Goal: Transaction & Acquisition: Purchase product/service

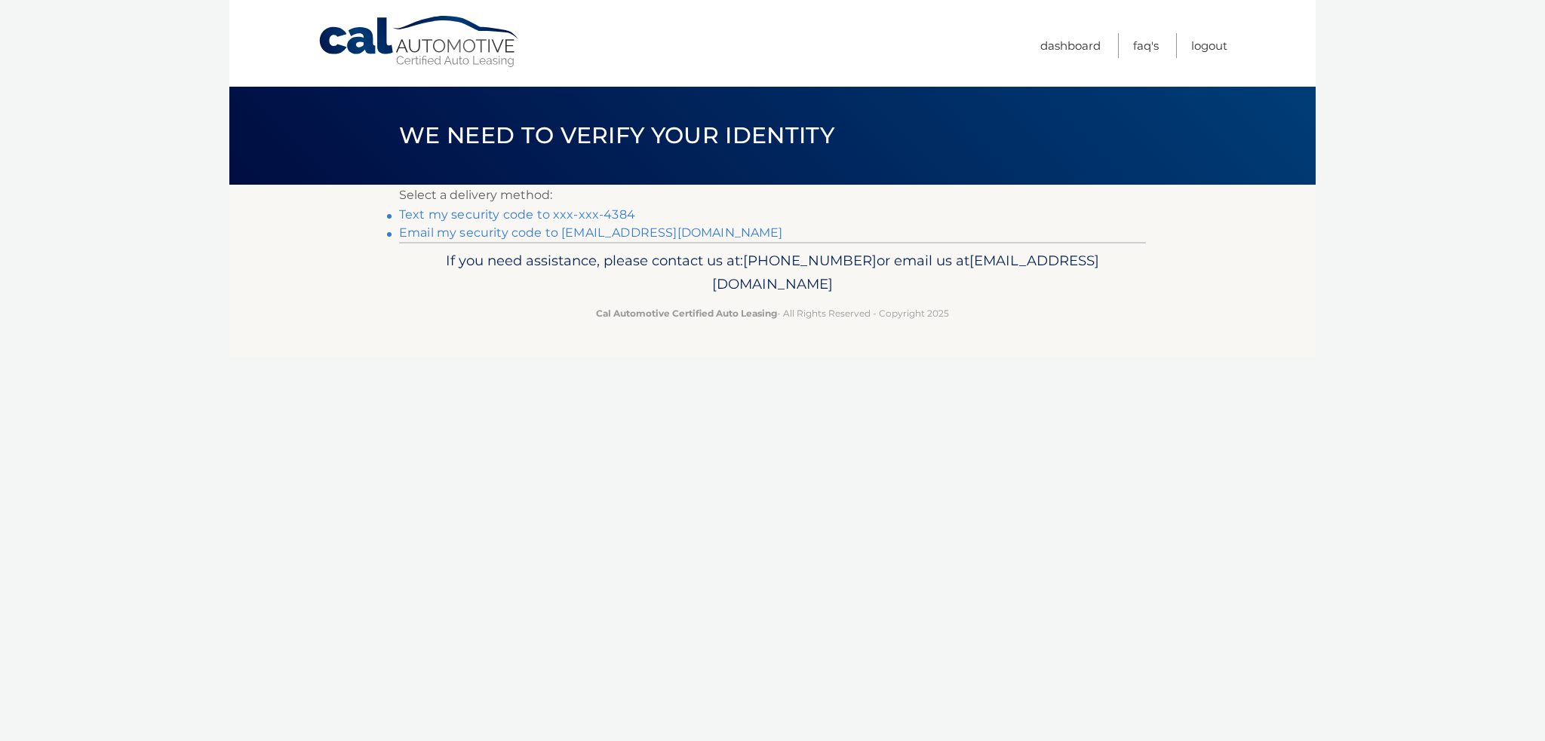
click at [484, 212] on link "Text my security code to xxx-xxx-4384" at bounding box center [517, 214] width 236 height 14
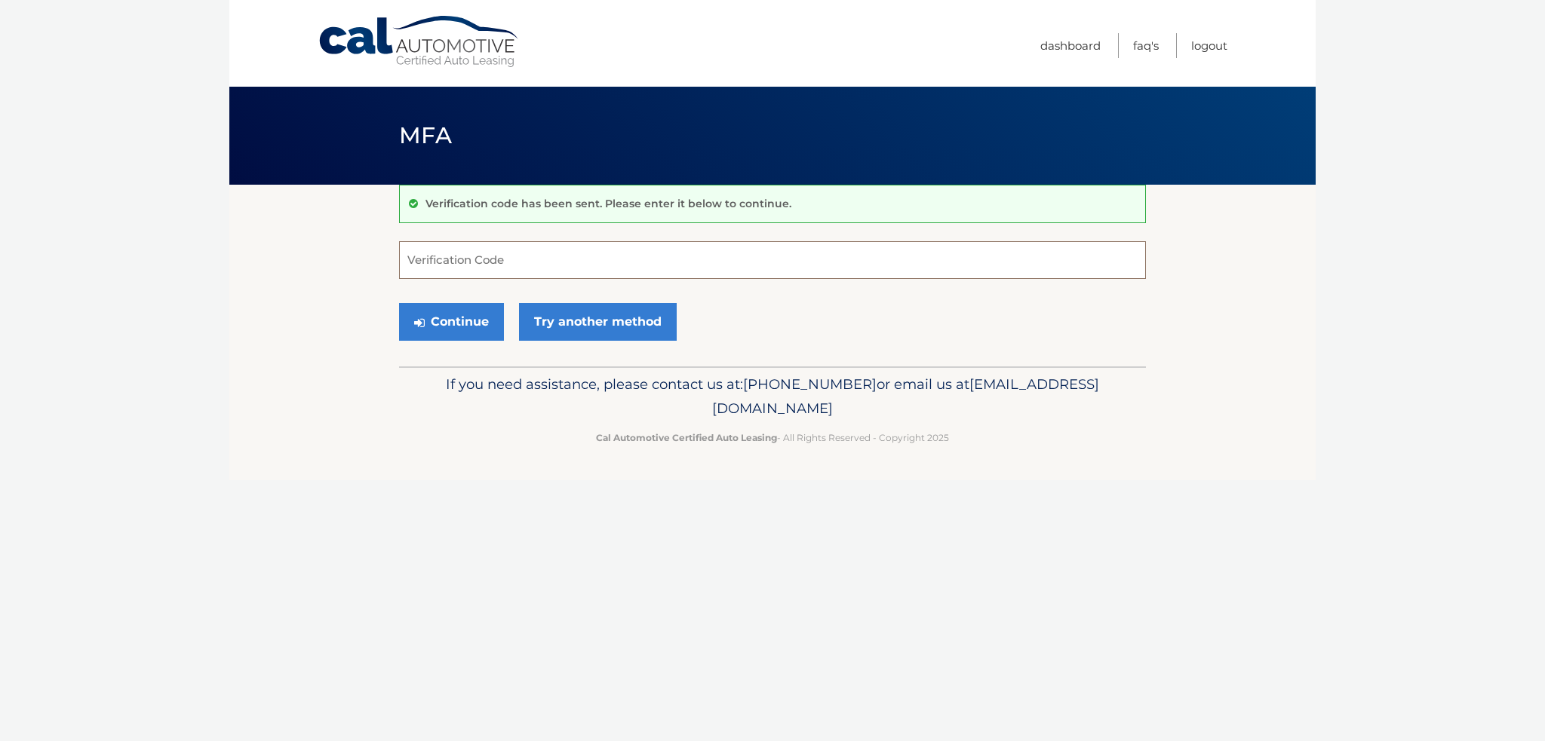
click at [483, 247] on input "Verification Code" at bounding box center [772, 260] width 747 height 38
type input "246247"
click at [440, 319] on button "Continue" at bounding box center [451, 322] width 105 height 38
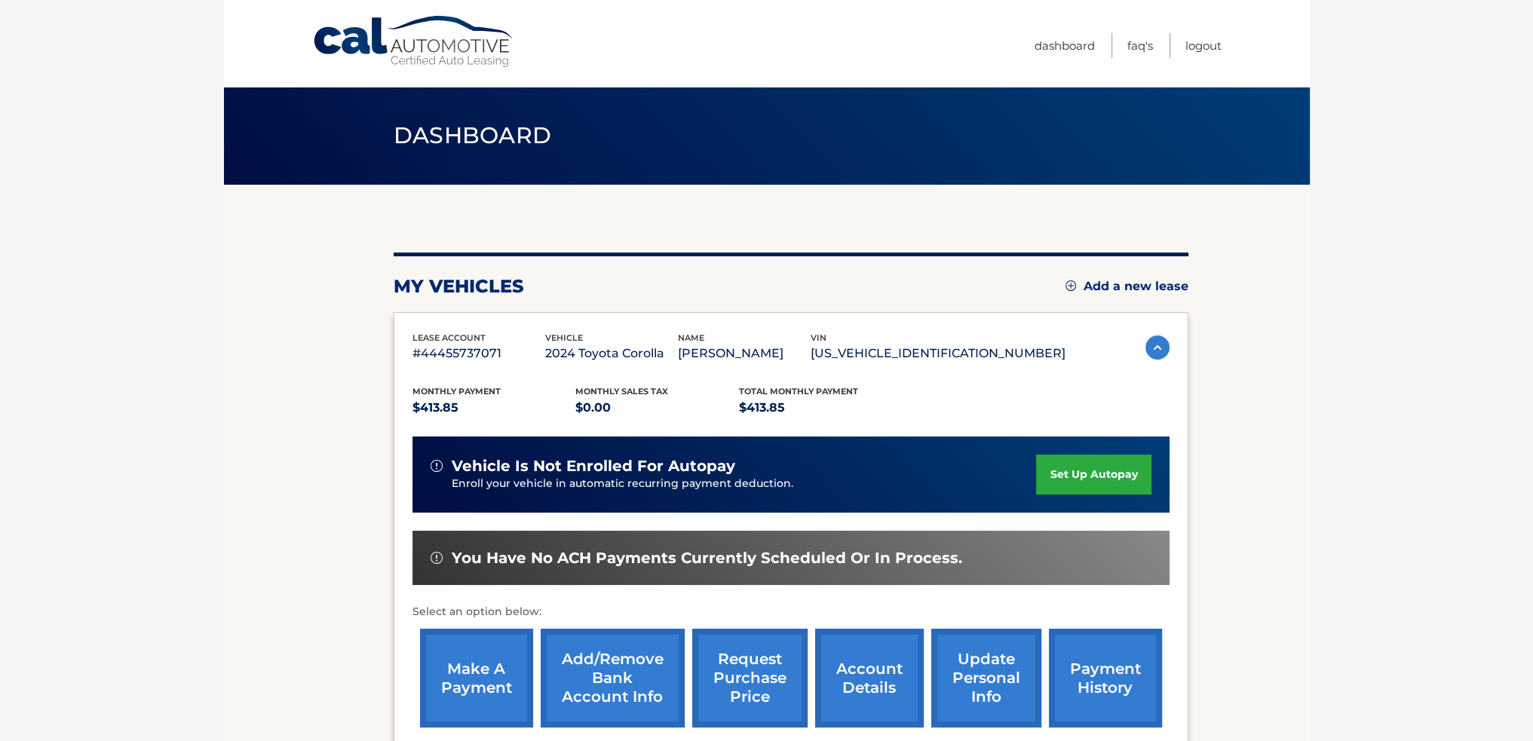
click at [451, 677] on link "make a payment" at bounding box center [476, 678] width 113 height 99
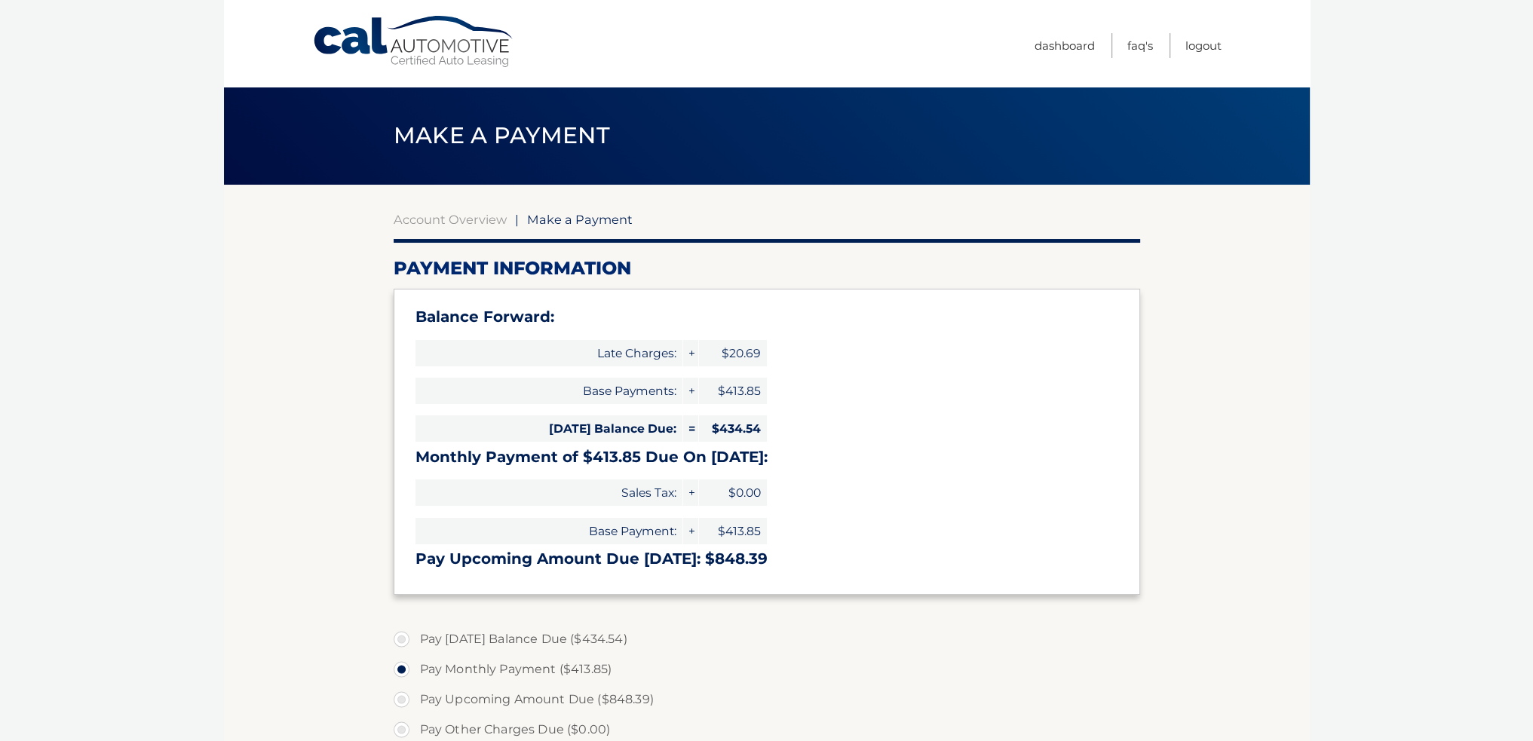
click at [398, 642] on label "Pay Today's Balance Due ($434.54)" at bounding box center [767, 639] width 747 height 30
click at [400, 642] on input "Pay Today's Balance Due ($434.54)" at bounding box center [407, 636] width 15 height 24
radio input "true"
type input "434.54"
click at [805, 690] on label "Pay Upcoming Amount Due ($848.39)" at bounding box center [767, 700] width 747 height 30
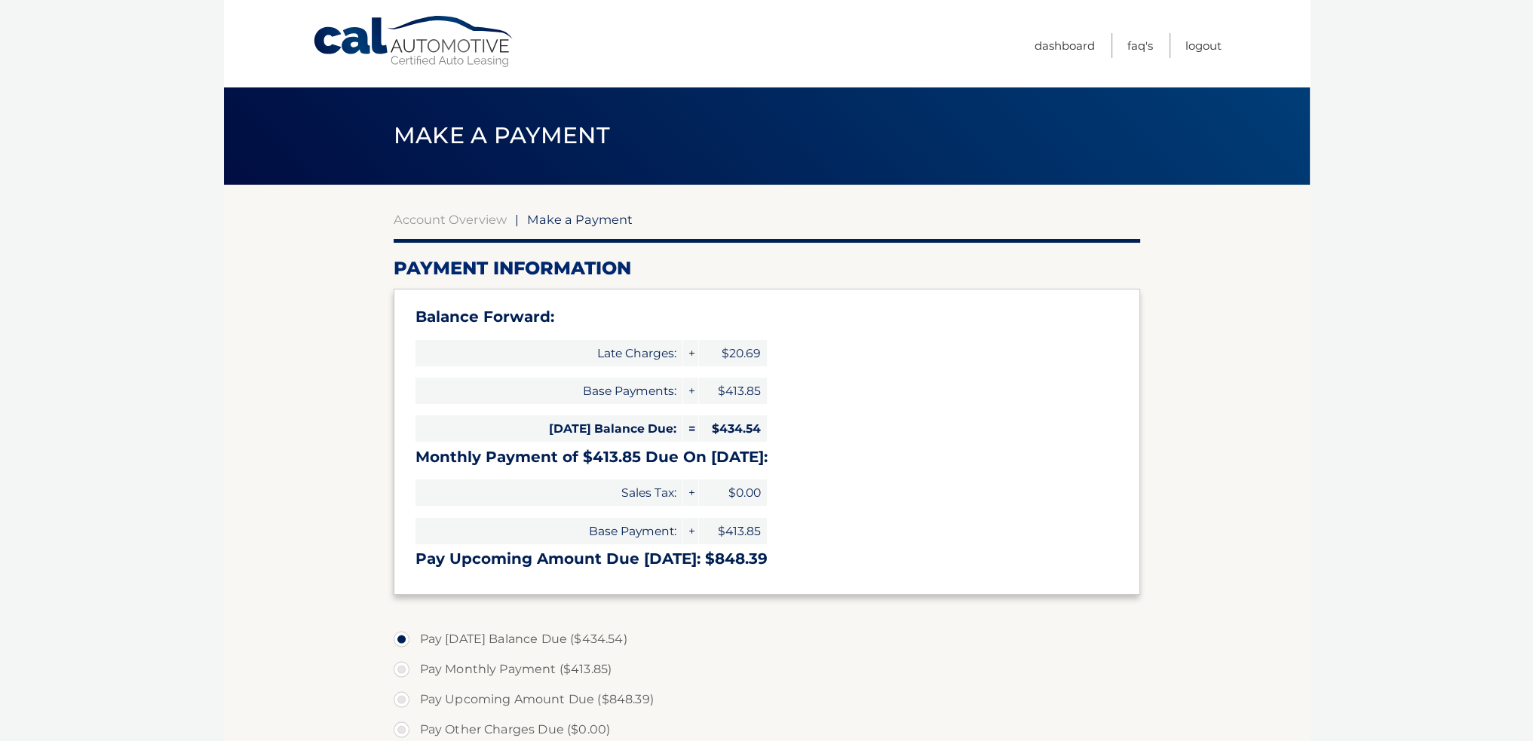
click at [415, 690] on input "Pay Upcoming Amount Due ($848.39)" at bounding box center [407, 697] width 15 height 24
radio input "true"
type input "848.39"
click at [397, 635] on label "Pay Today's Balance Due ($434.54)" at bounding box center [767, 639] width 747 height 30
click at [400, 635] on input "Pay Today's Balance Due ($434.54)" at bounding box center [407, 636] width 15 height 24
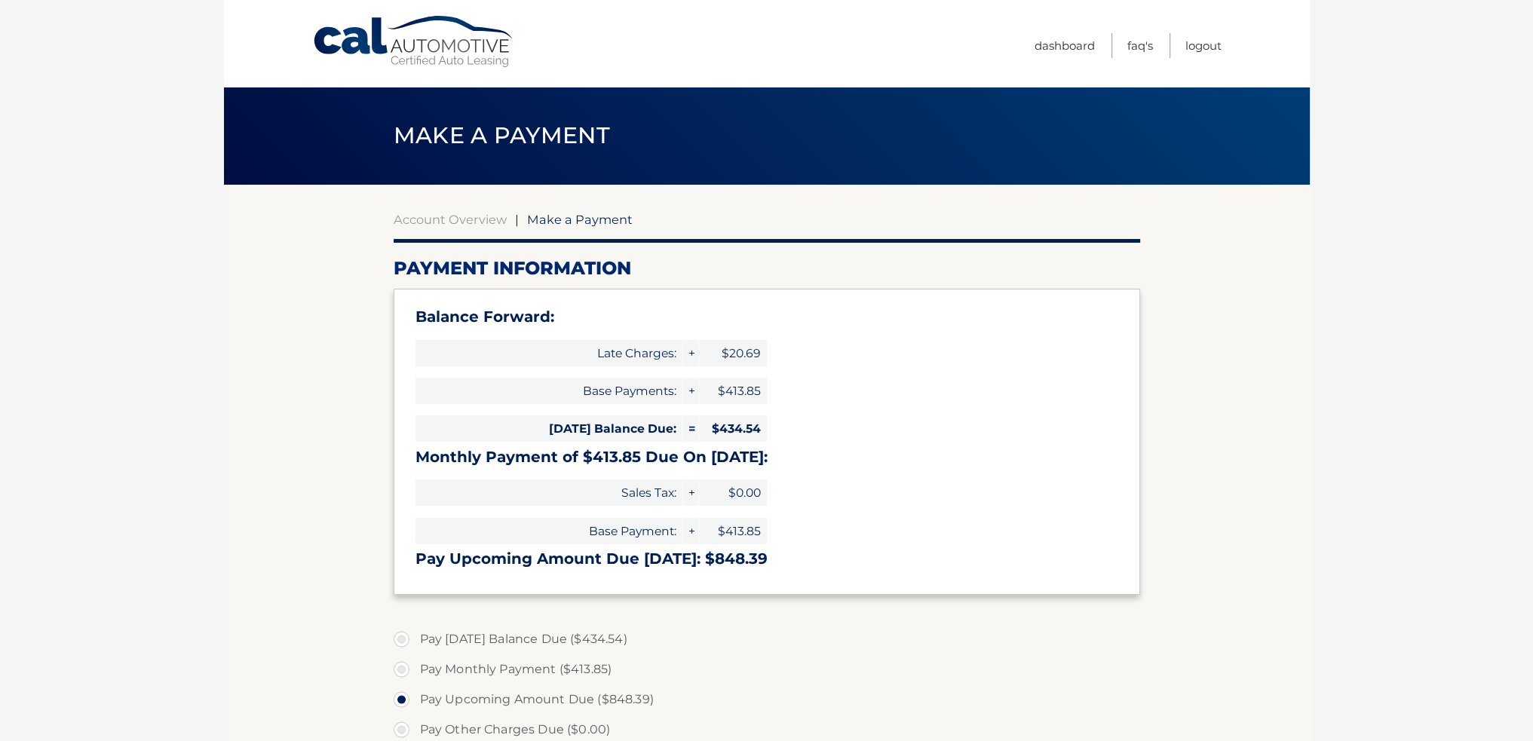
radio input "true"
type input "434.54"
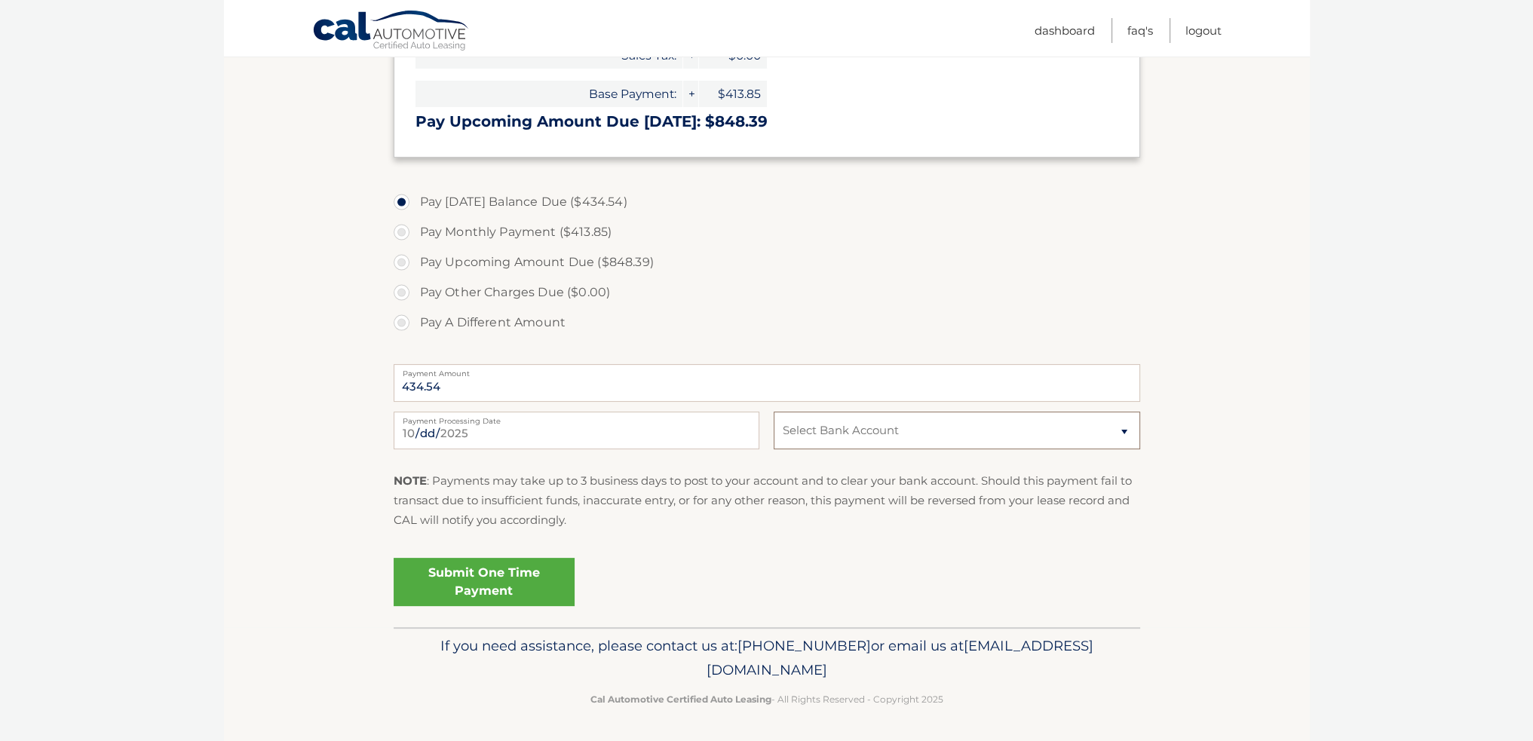
click at [1125, 428] on select "Select Bank Account Checking ESL FEDERAL CREDIT UNION *****5783 Checking ESL FE…" at bounding box center [957, 431] width 366 height 38
select select "MjMzNmY4YjctNDA4ZC00MGJhLWIwNTItMjI1MjFiMzEyY2Fi"
click at [774, 412] on select "Select Bank Account Checking ESL FEDERAL CREDIT UNION *****5783 Checking ESL FE…" at bounding box center [957, 431] width 366 height 38
click at [1002, 532] on div "NOTE : Payments may take up to 3 business days to post to your account and to c…" at bounding box center [767, 506] width 747 height 71
click at [481, 565] on link "Submit One Time Payment" at bounding box center [484, 582] width 181 height 48
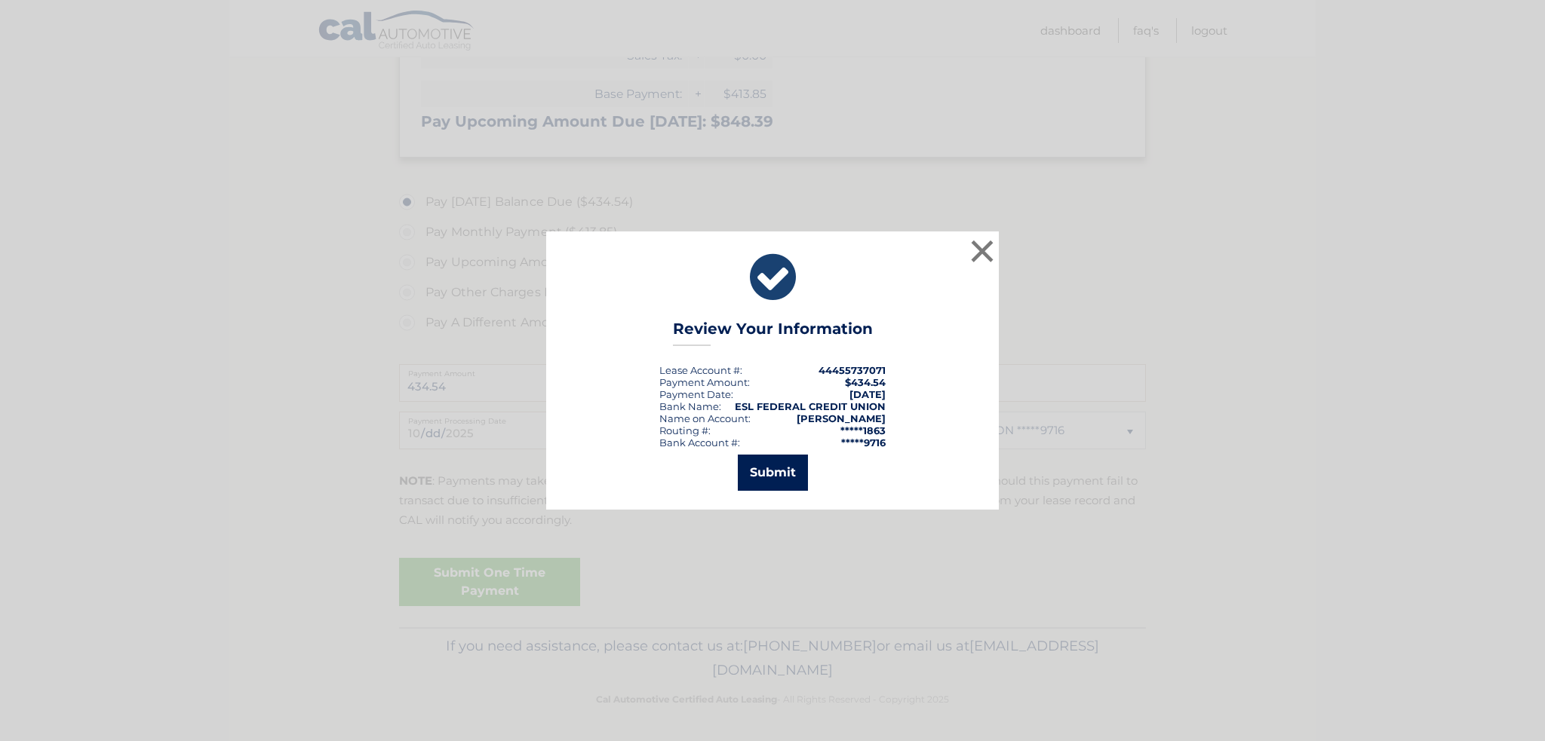
click at [770, 475] on button "Submit" at bounding box center [773, 473] width 70 height 36
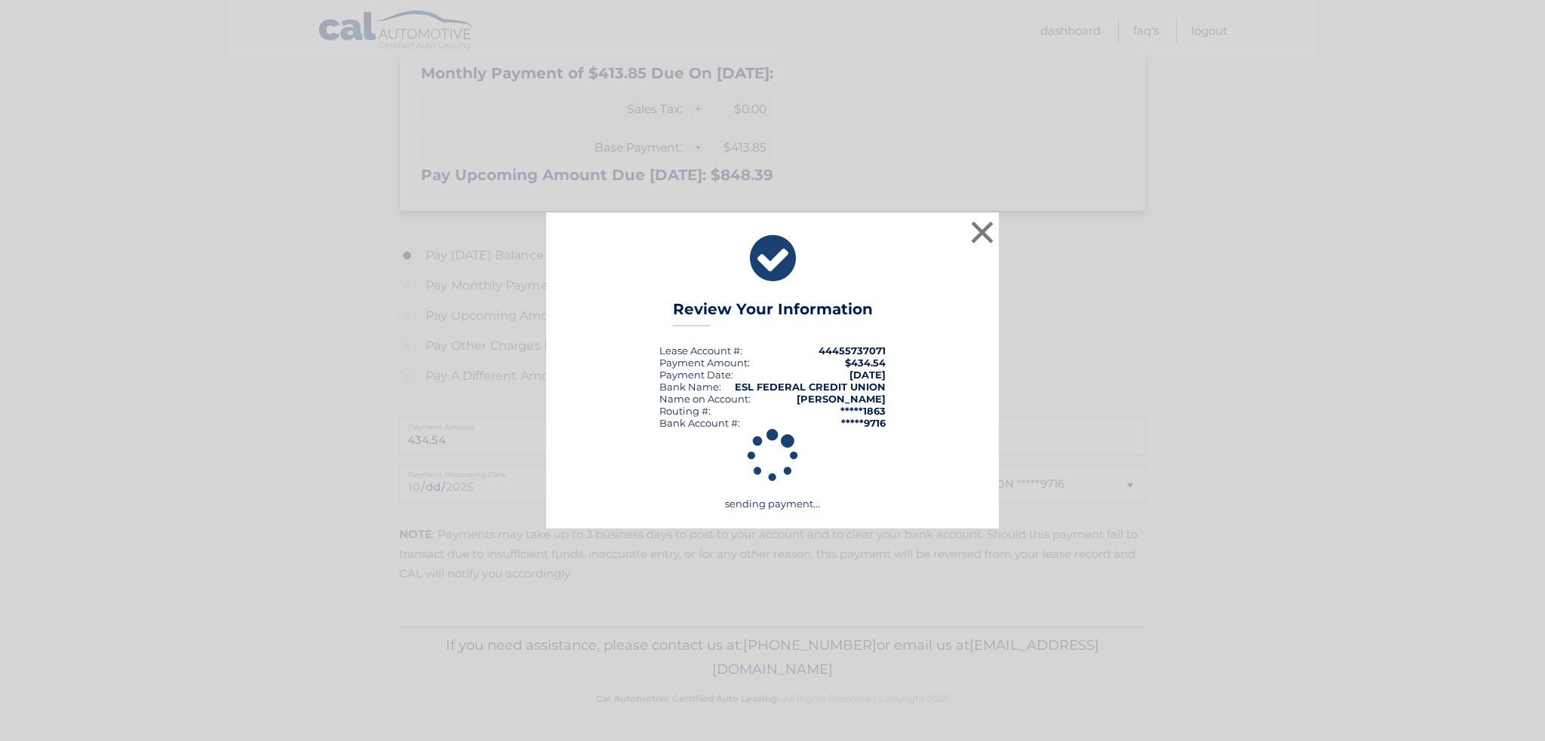
scroll to position [383, 0]
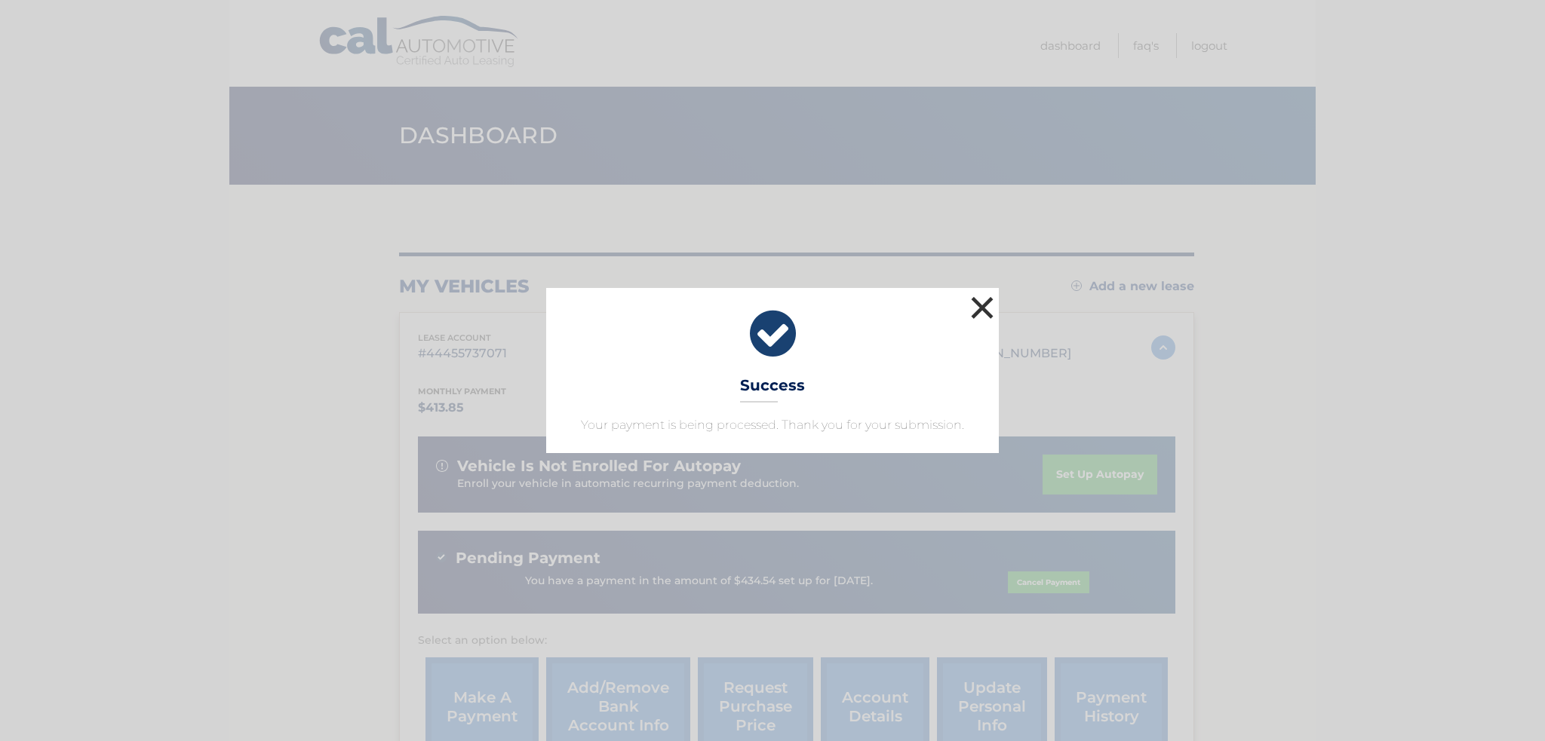
click at [978, 306] on button "×" at bounding box center [982, 308] width 30 height 30
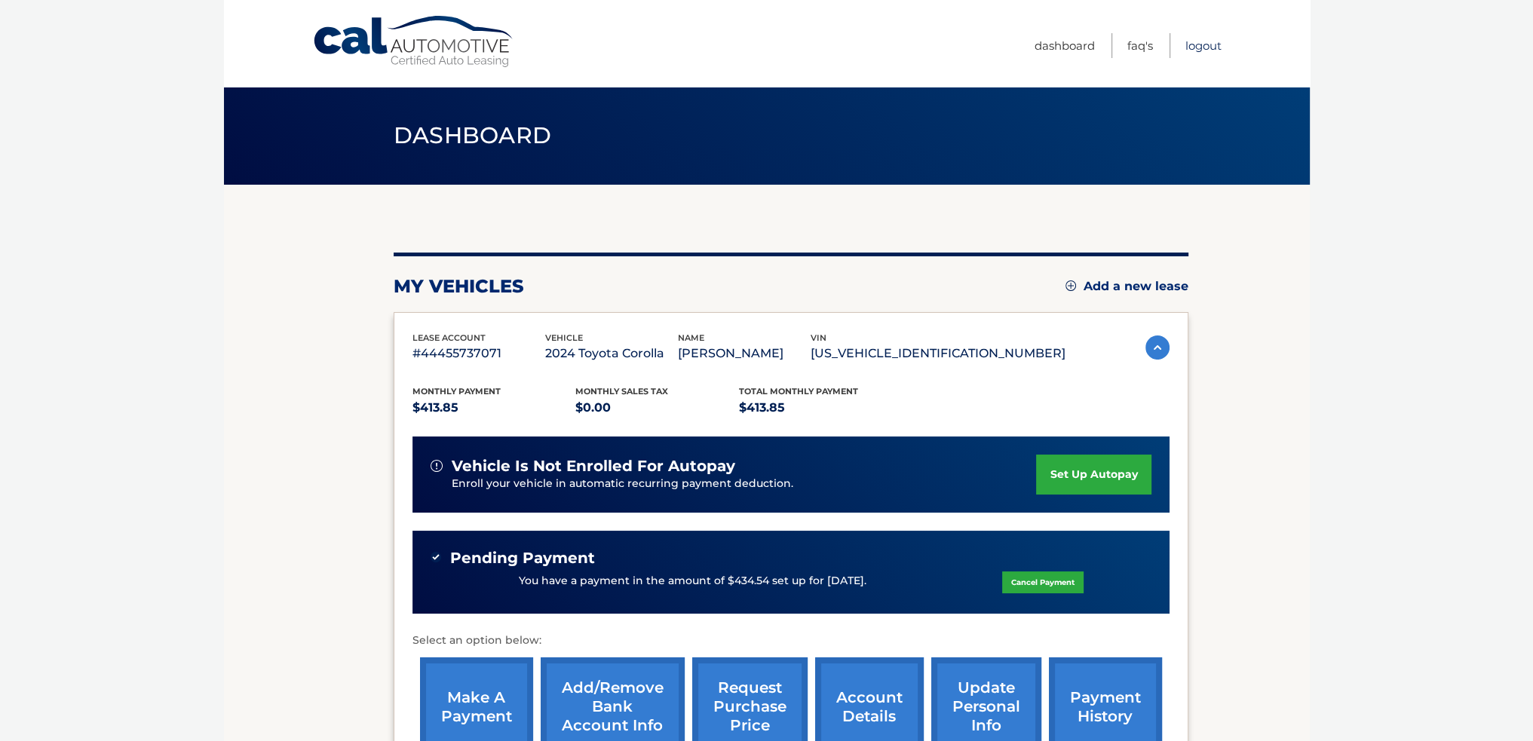
drag, startPoint x: 1204, startPoint y: 43, endPoint x: 1167, endPoint y: 83, distance: 53.9
click at [1204, 43] on link "Logout" at bounding box center [1204, 45] width 36 height 25
